Goal: Check status: Check status

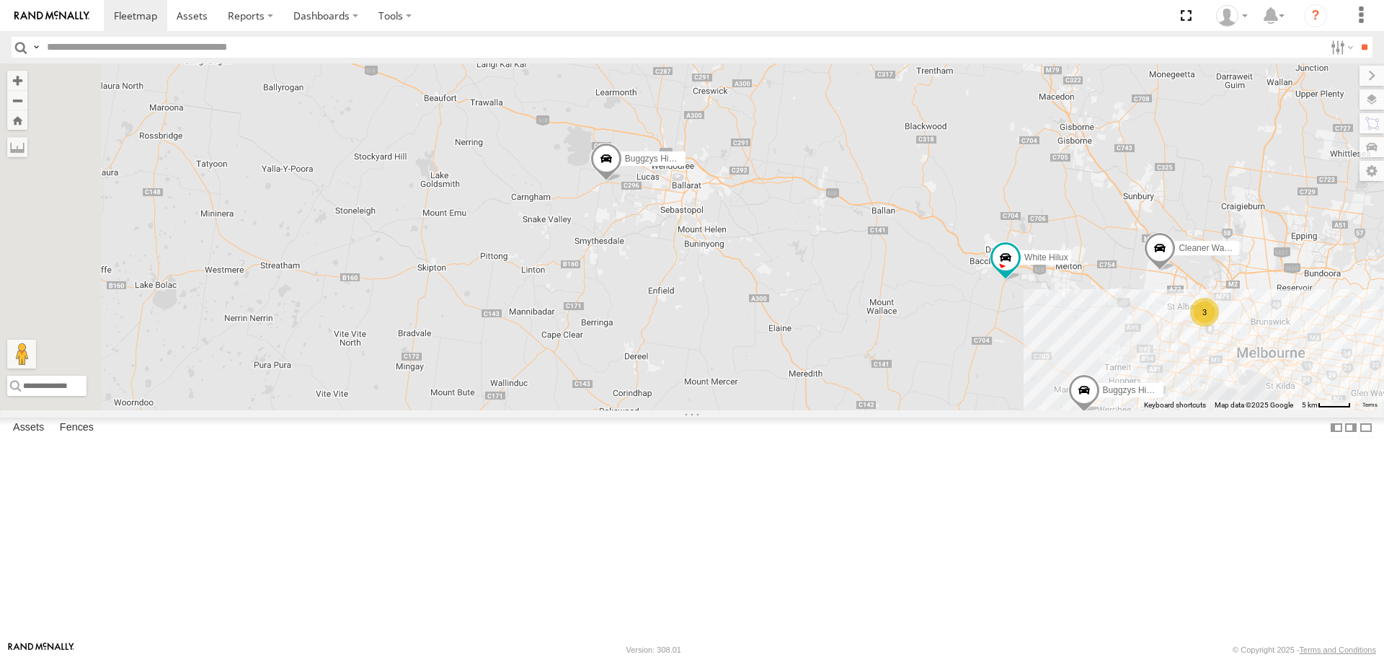
drag, startPoint x: 624, startPoint y: 293, endPoint x: 825, endPoint y: 350, distance: 209.1
click at [825, 350] on div "Buggzys HiAce #1 Buggzys HiAce #2 3 Cleaner Wagon #1 White Hilux" at bounding box center [692, 236] width 1384 height 346
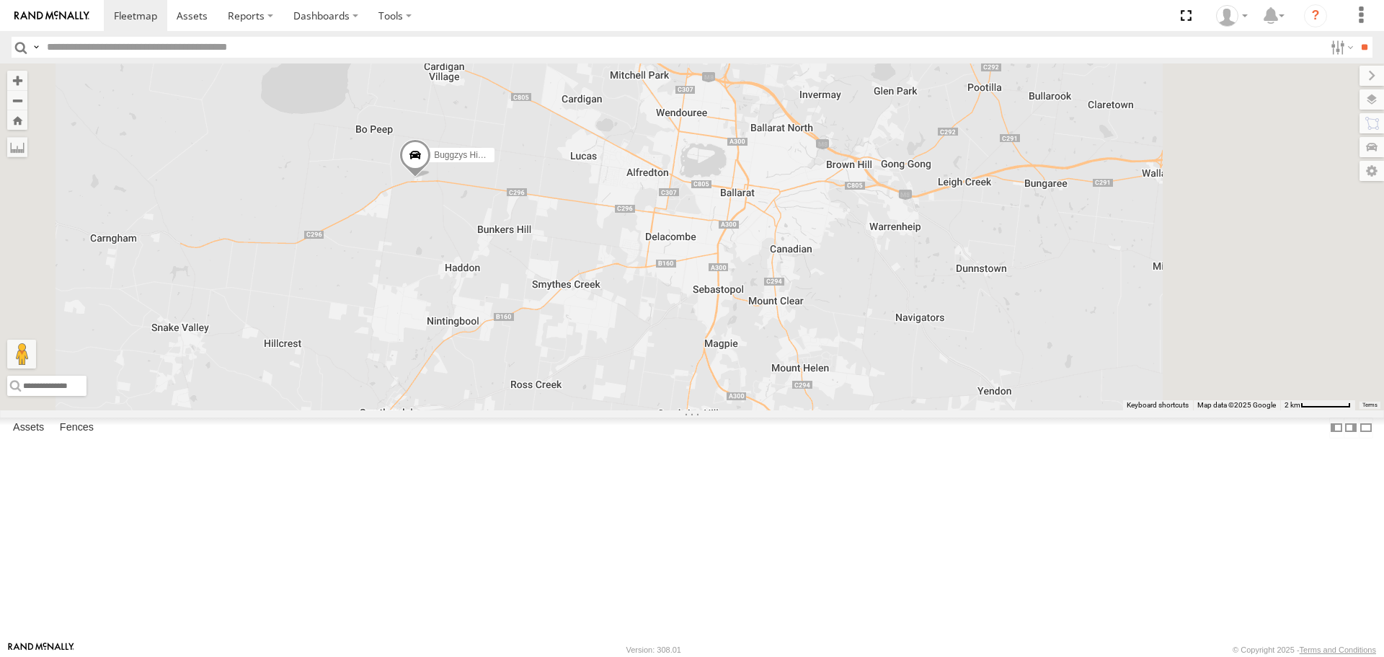
drag, startPoint x: 952, startPoint y: 319, endPoint x: 844, endPoint y: 377, distance: 121.9
click at [844, 377] on div "Buggzys HiAce #1 Buggzys HiAce #2 Cleaner Wagon #1 White Hilux" at bounding box center [692, 236] width 1384 height 346
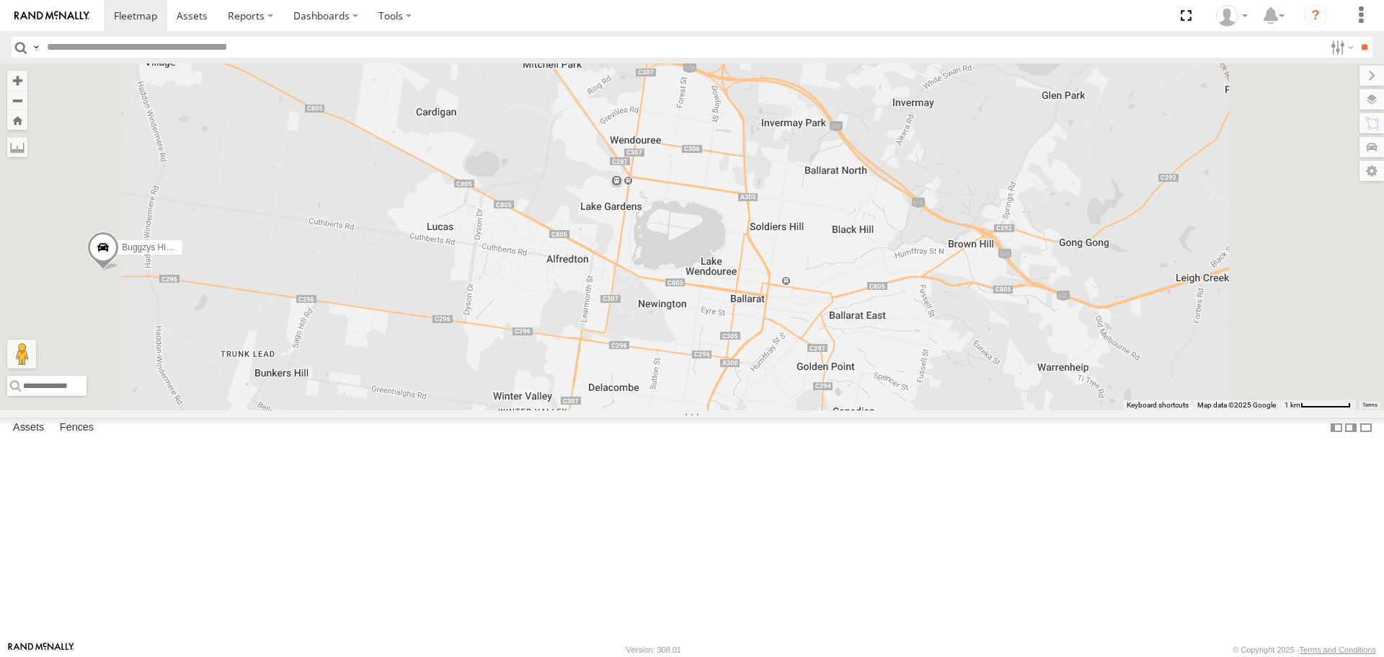
drag, startPoint x: 863, startPoint y: 281, endPoint x: 808, endPoint y: 401, distance: 131.9
click at [809, 402] on div "Buggzys HiAce #1 Buggzys HiAce #2 Cleaner Wagon #1 White Hilux" at bounding box center [692, 236] width 1384 height 346
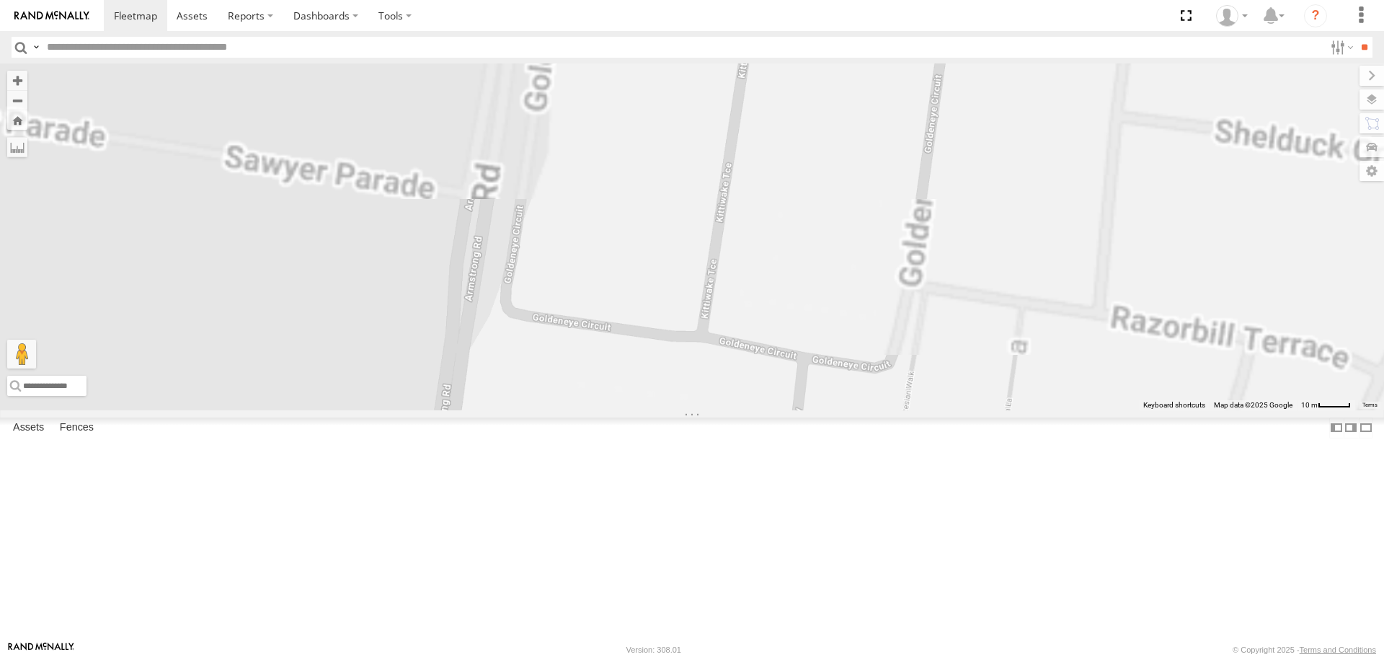
drag, startPoint x: 908, startPoint y: 345, endPoint x: 955, endPoint y: 480, distance: 142.7
click at [955, 410] on div "Buggzys HiAce #1 Cleaner Wagon #1" at bounding box center [692, 236] width 1384 height 346
